Goal: Use online tool/utility: Utilize a website feature to perform a specific function

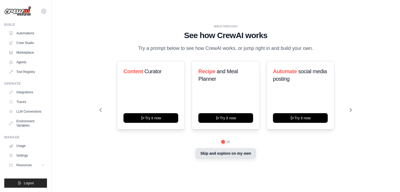
click at [236, 158] on button "Skip and explore on my own" at bounding box center [226, 154] width 60 height 10
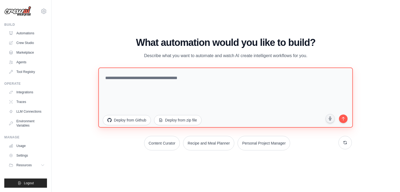
click at [115, 77] on textarea at bounding box center [226, 98] width 255 height 60
type textarea "*"
type textarea "**********"
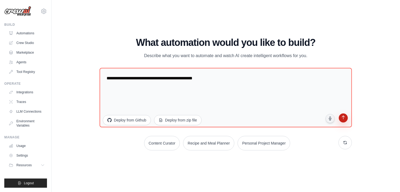
click at [342, 117] on icon "submit" at bounding box center [343, 118] width 5 height 5
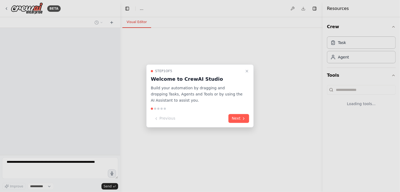
select select "****"
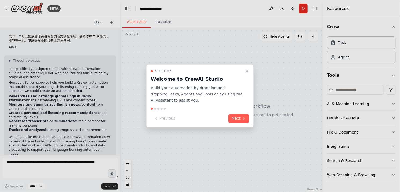
scroll to position [19, 0]
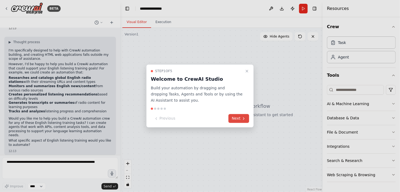
click at [245, 118] on icon at bounding box center [244, 119] width 4 height 4
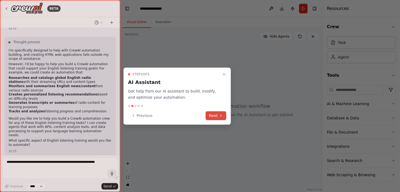
click at [209, 116] on button "Next" at bounding box center [216, 116] width 21 height 9
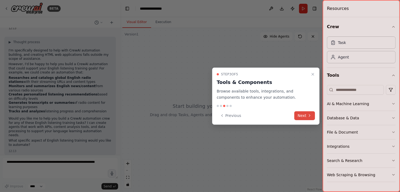
click at [303, 115] on button "Next" at bounding box center [305, 116] width 21 height 9
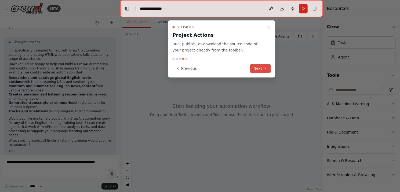
click at [258, 67] on button "Next" at bounding box center [261, 68] width 21 height 9
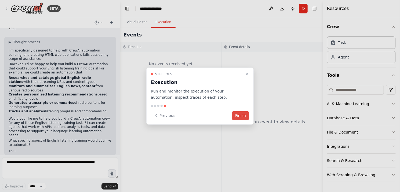
click at [243, 117] on button "Finish" at bounding box center [240, 115] width 17 height 9
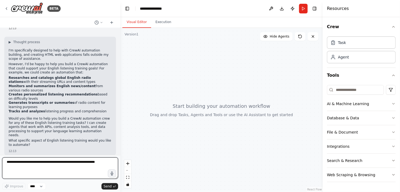
click at [13, 165] on textarea at bounding box center [60, 169] width 116 height 22
click at [24, 169] on textarea at bounding box center [60, 169] width 116 height 22
type textarea "*"
type textarea "***"
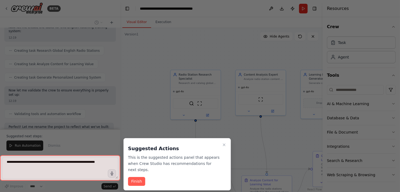
scroll to position [356, 0]
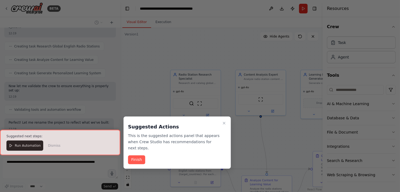
click at [23, 146] on div at bounding box center [60, 143] width 120 height 26
click at [13, 146] on div at bounding box center [60, 143] width 120 height 26
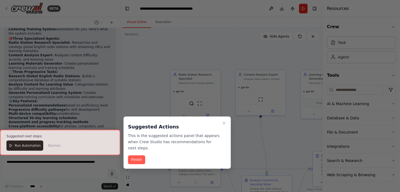
click at [11, 146] on div at bounding box center [60, 143] width 120 height 26
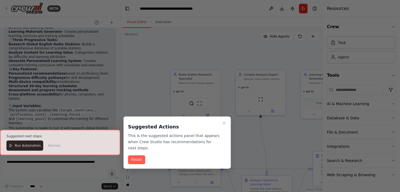
scroll to position [526, 0]
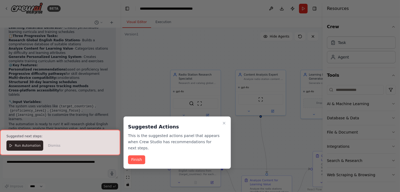
click at [24, 146] on div at bounding box center [60, 143] width 120 height 26
click at [12, 147] on div at bounding box center [60, 143] width 120 height 26
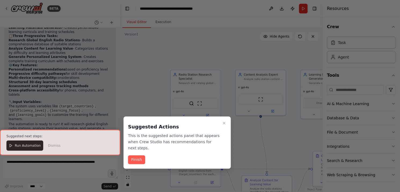
click at [12, 147] on div at bounding box center [60, 143] width 120 height 26
click at [46, 175] on div at bounding box center [200, 96] width 400 height 192
click at [138, 160] on button "Finish" at bounding box center [136, 160] width 17 height 9
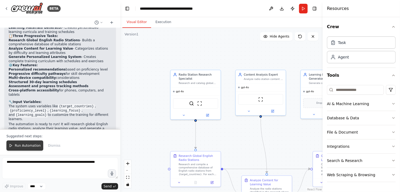
click at [23, 147] on span "Run Automation" at bounding box center [28, 146] width 26 height 4
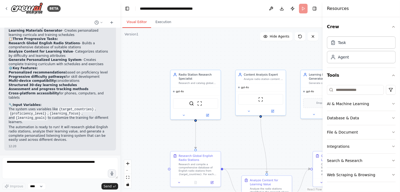
scroll to position [501, 0]
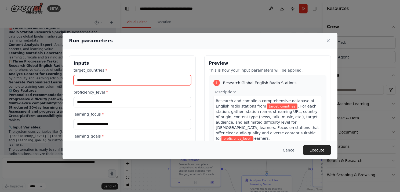
click at [178, 79] on input "target_countries *" at bounding box center [133, 80] width 118 height 10
type input "*"
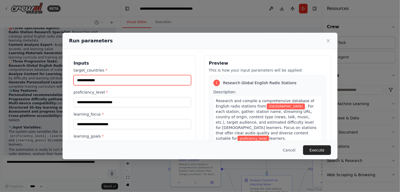
type input "**********"
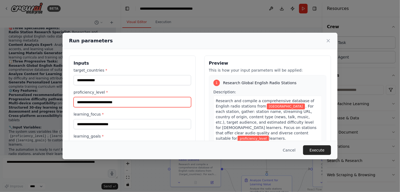
click at [177, 100] on input "proficiency_level *" at bounding box center [133, 102] width 118 height 10
click at [151, 100] on input "proficiency_level *" at bounding box center [133, 102] width 118 height 10
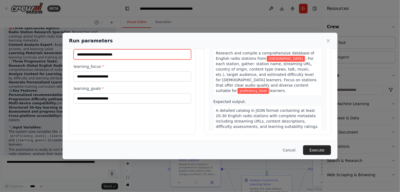
scroll to position [0, 0]
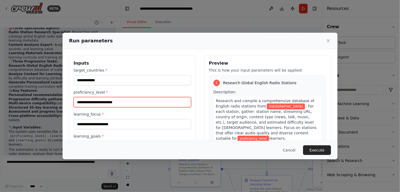
click at [129, 101] on input "proficiency_level *" at bounding box center [133, 102] width 118 height 10
type input "*"
type input "**********"
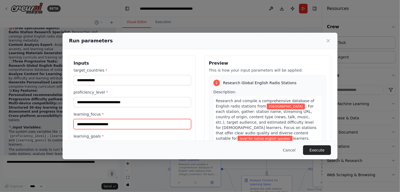
click at [123, 126] on input "learning_focus *" at bounding box center [133, 124] width 118 height 10
type input "*"
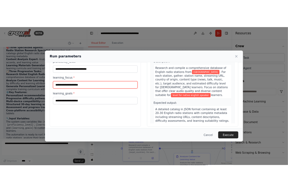
scroll to position [48, 0]
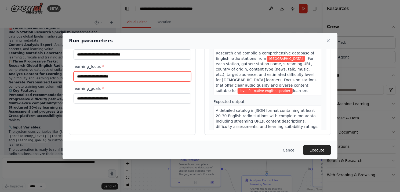
click at [95, 74] on input "learning_focus *" at bounding box center [133, 76] width 118 height 10
type input "*********"
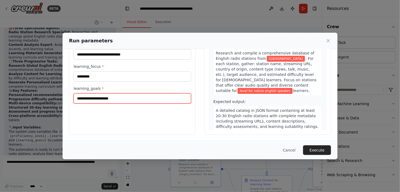
click at [120, 99] on input "learning_goals *" at bounding box center [133, 99] width 118 height 10
type input "**********"
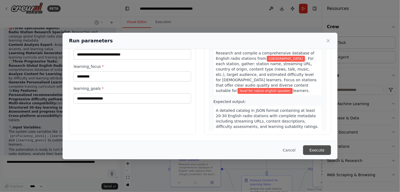
click at [316, 146] on button "Execute" at bounding box center [317, 151] width 28 height 10
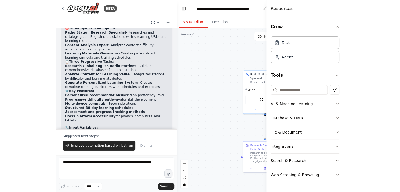
scroll to position [526, 0]
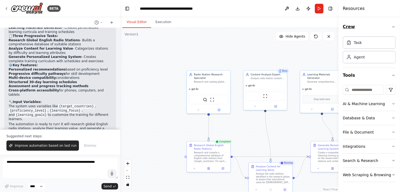
drag, startPoint x: 323, startPoint y: 35, endPoint x: 370, endPoint y: 34, distance: 46.8
click at [370, 34] on div "Resources Crew Task Agent Tools AI & Machine Learning Database & Data File & Do…" at bounding box center [370, 96] width 62 height 192
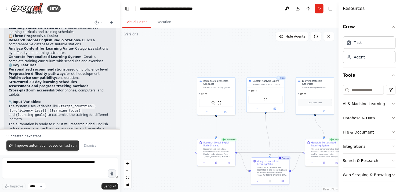
click at [36, 146] on span "Improve automation based on last run" at bounding box center [46, 146] width 62 height 4
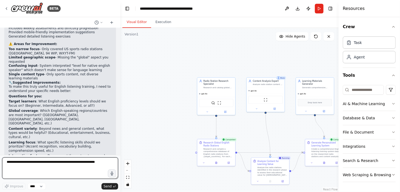
scroll to position [699, 0]
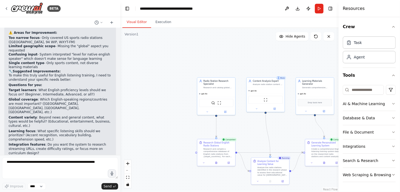
drag, startPoint x: 58, startPoint y: 128, endPoint x: 71, endPoint y: 138, distance: 16.5
click at [71, 157] on p "Once I have these details, I can significantly improve the automation to create…" at bounding box center [60, 165] width 103 height 17
click at [91, 144] on li "复制" at bounding box center [93, 145] width 15 height 9
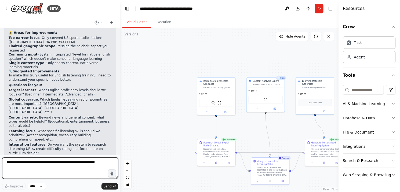
paste textarea "**********"
type textarea "**********"
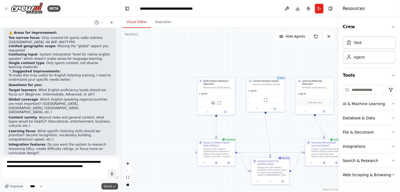
click at [110, 186] on span "Send" at bounding box center [108, 187] width 8 height 4
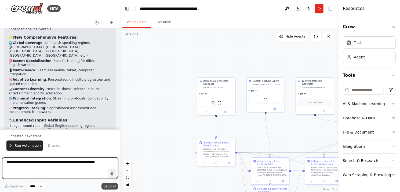
scroll to position [1423, 0]
